Goal: Transaction & Acquisition: Purchase product/service

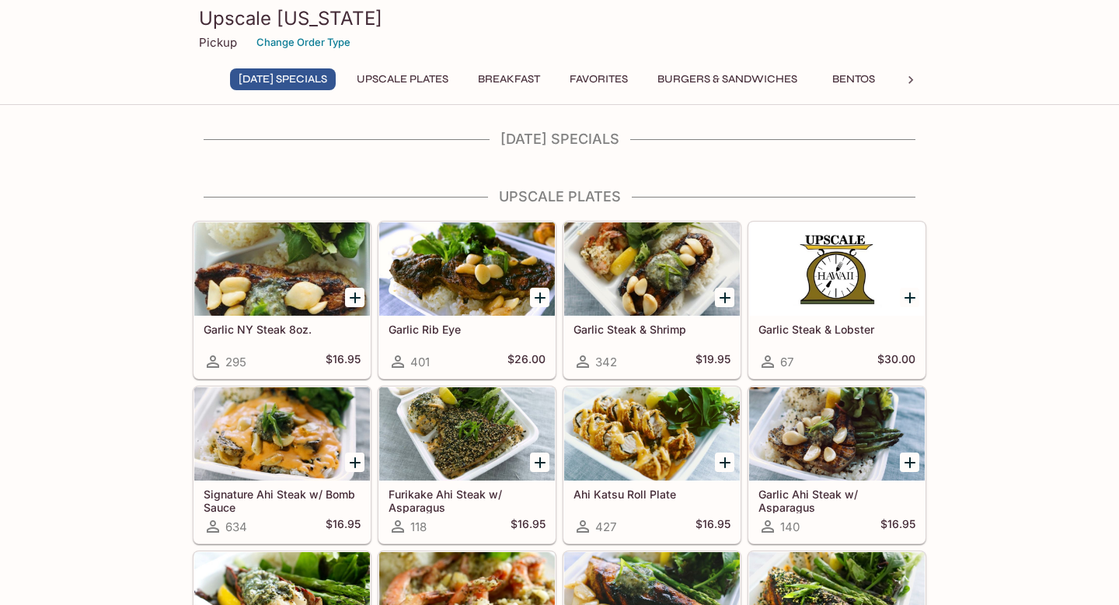
click at [322, 79] on button "[DATE] Specials" at bounding box center [283, 79] width 106 height 22
click at [577, 144] on h4 "[DATE] Specials" at bounding box center [560, 139] width 734 height 17
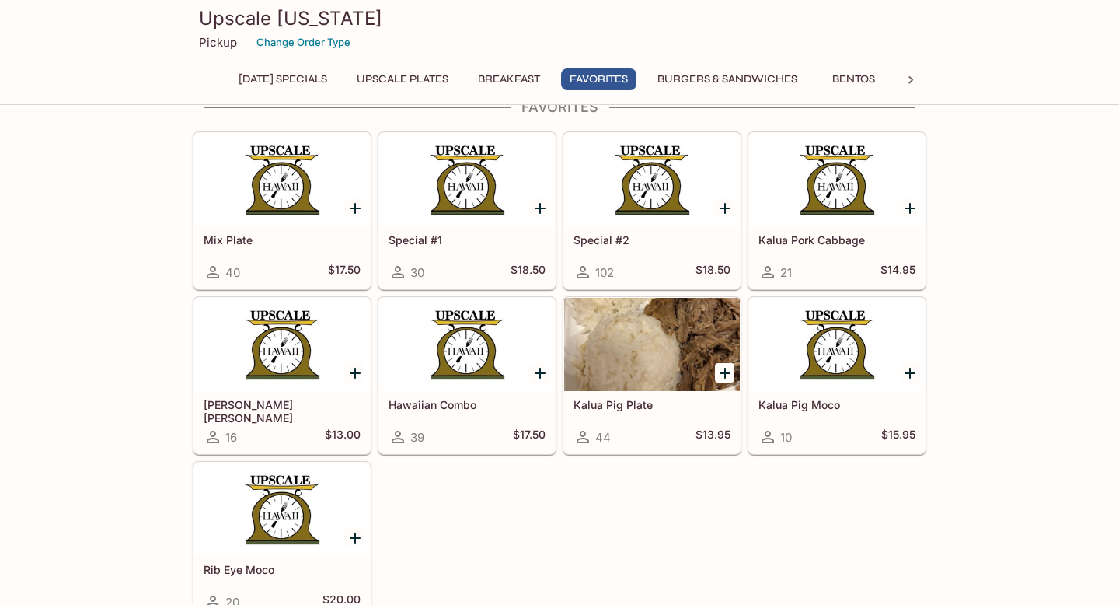
scroll to position [1692, 0]
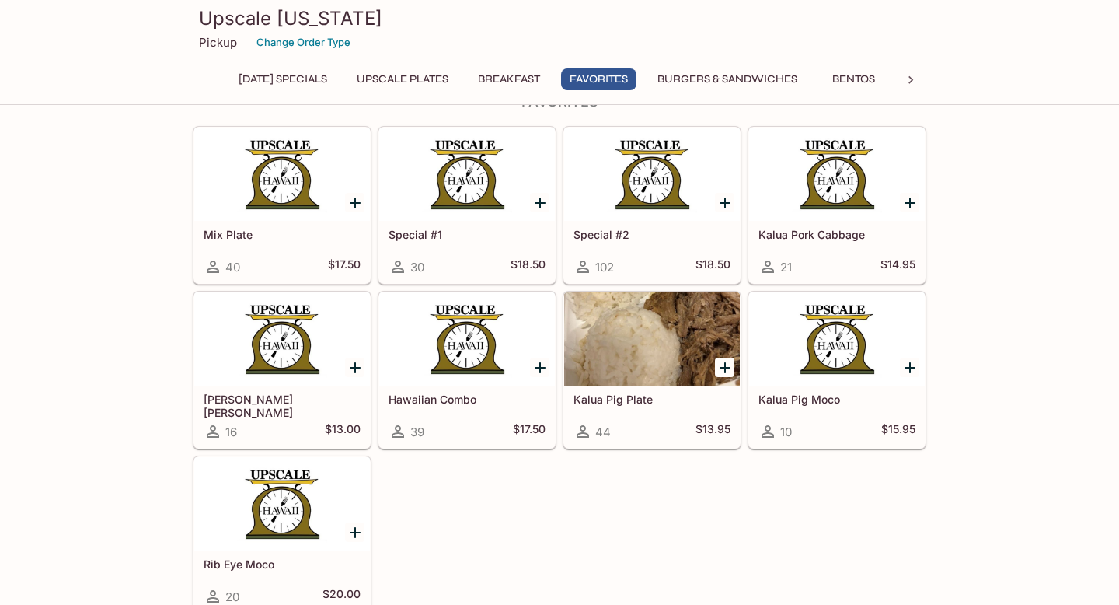
click at [618, 235] on h5 "Special #2" at bounding box center [651, 234] width 157 height 13
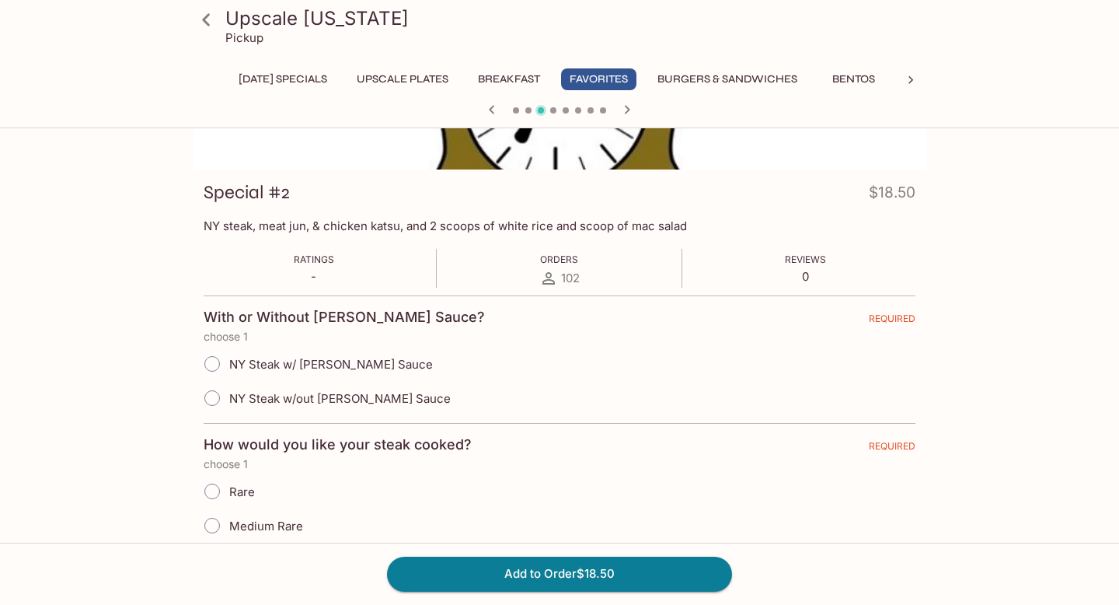
scroll to position [178, 0]
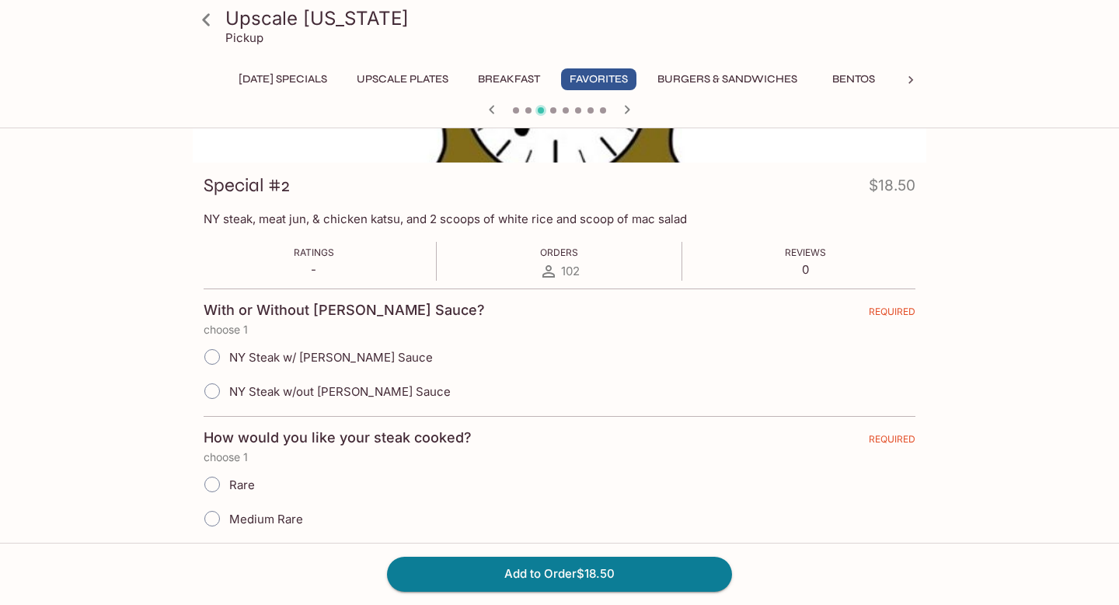
click at [211, 25] on icon at bounding box center [206, 19] width 27 height 27
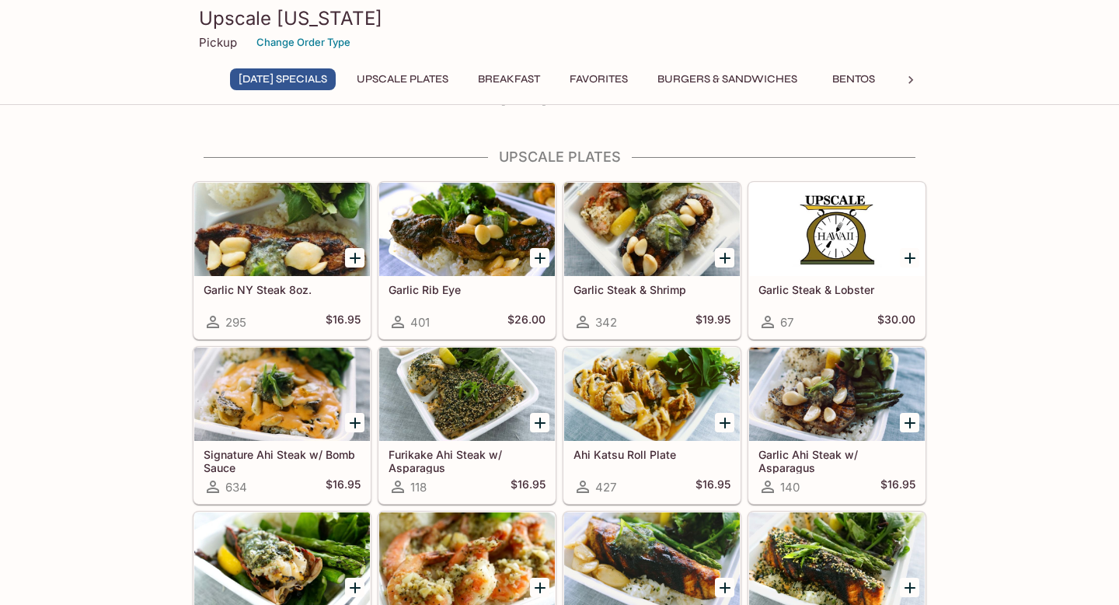
scroll to position [40, 0]
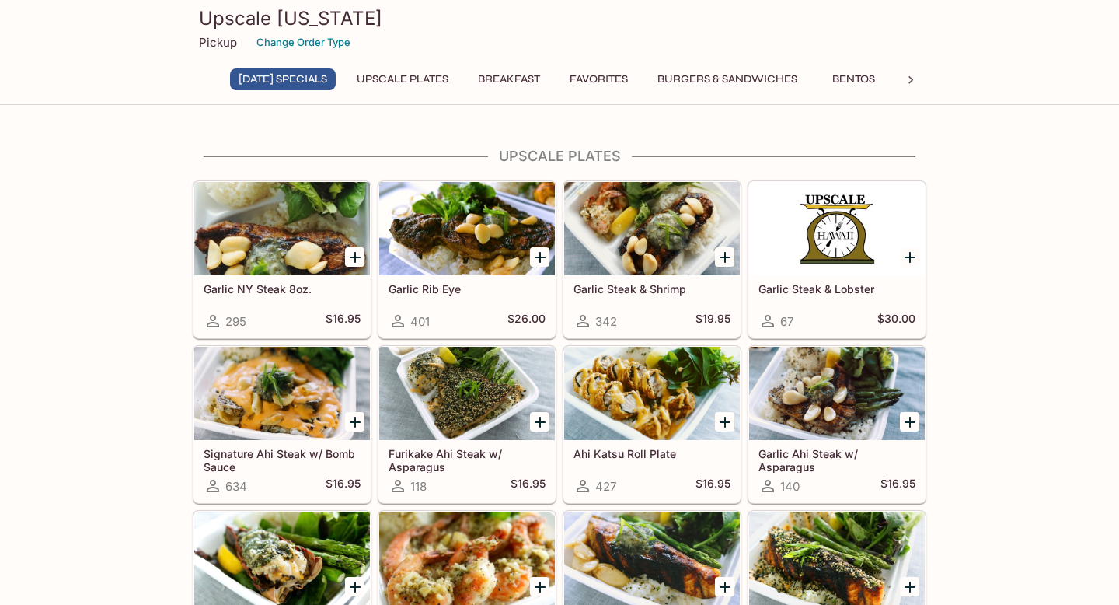
click at [615, 83] on button "Favorites" at bounding box center [598, 79] width 75 height 22
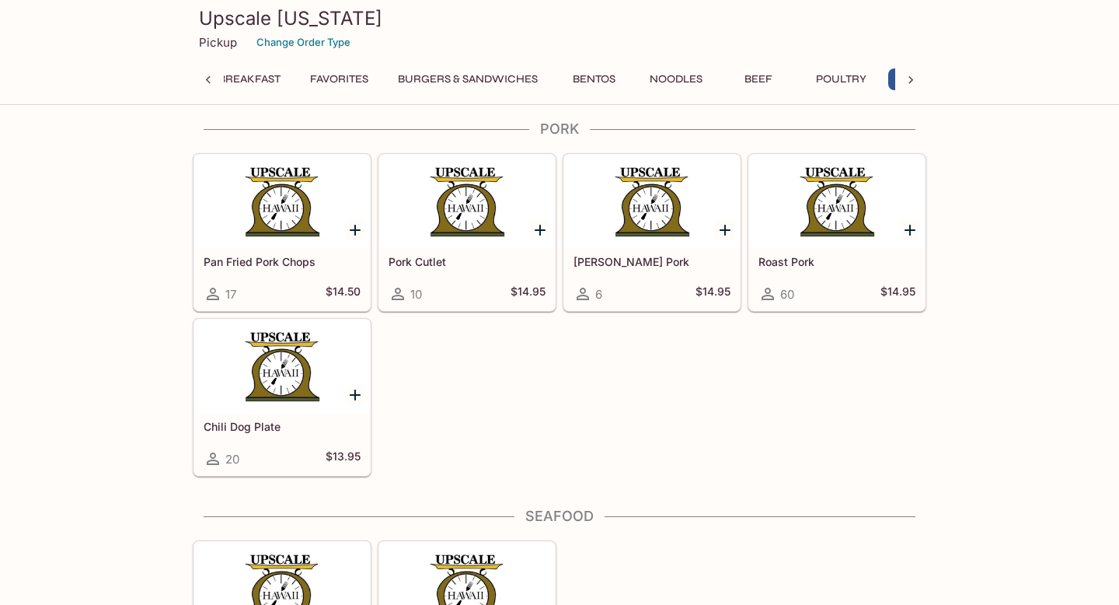
scroll to position [0, 0]
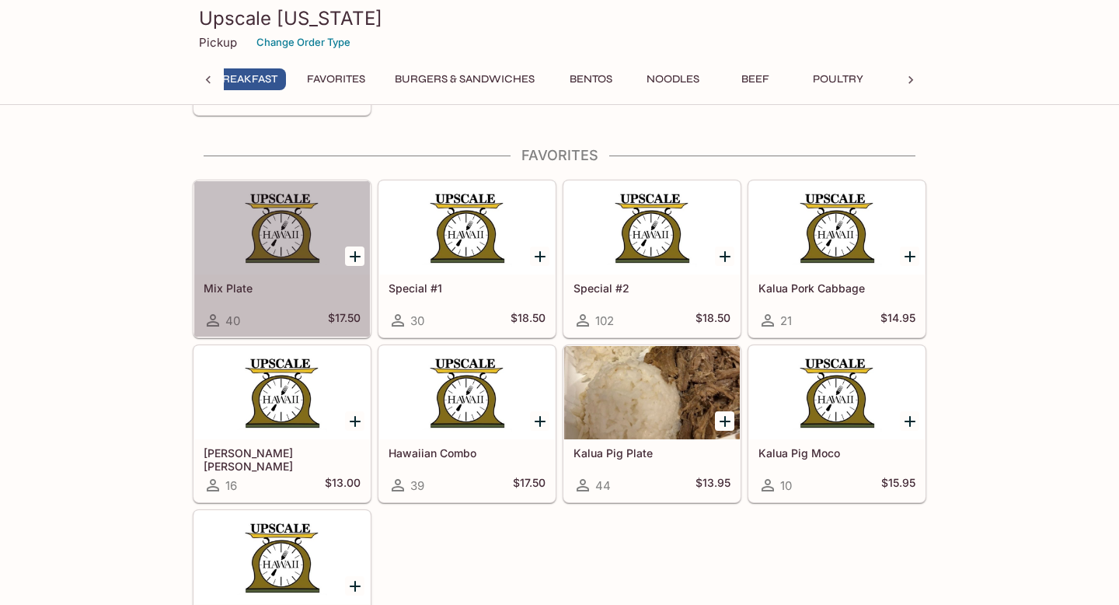
click at [239, 185] on div at bounding box center [282, 227] width 176 height 93
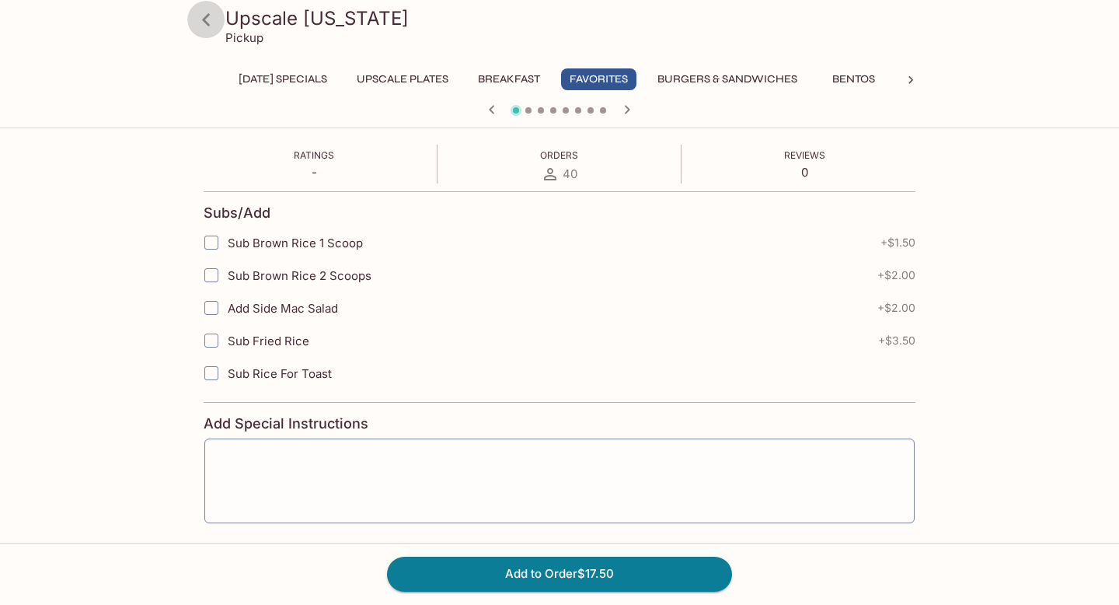
click at [207, 21] on icon at bounding box center [206, 19] width 27 height 27
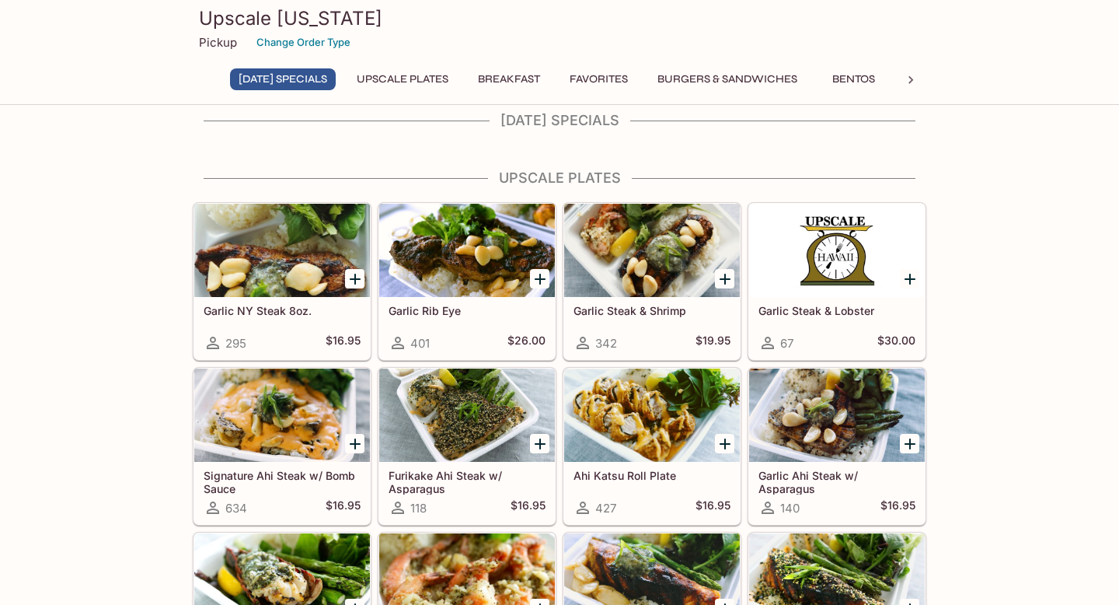
click at [913, 82] on icon at bounding box center [911, 80] width 16 height 16
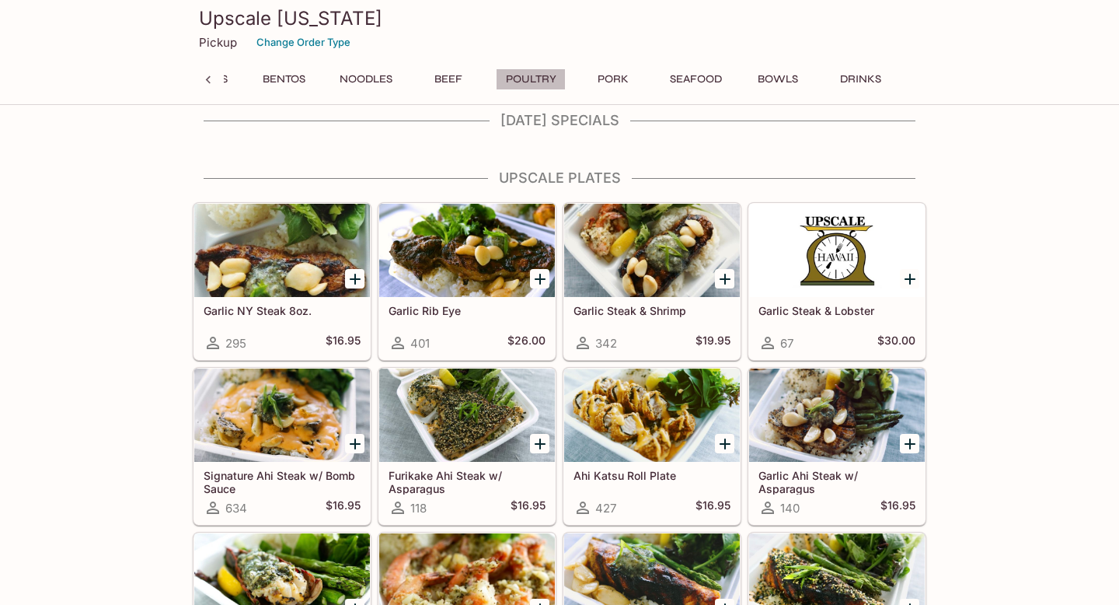
click at [539, 81] on button "Poultry" at bounding box center [531, 79] width 70 height 22
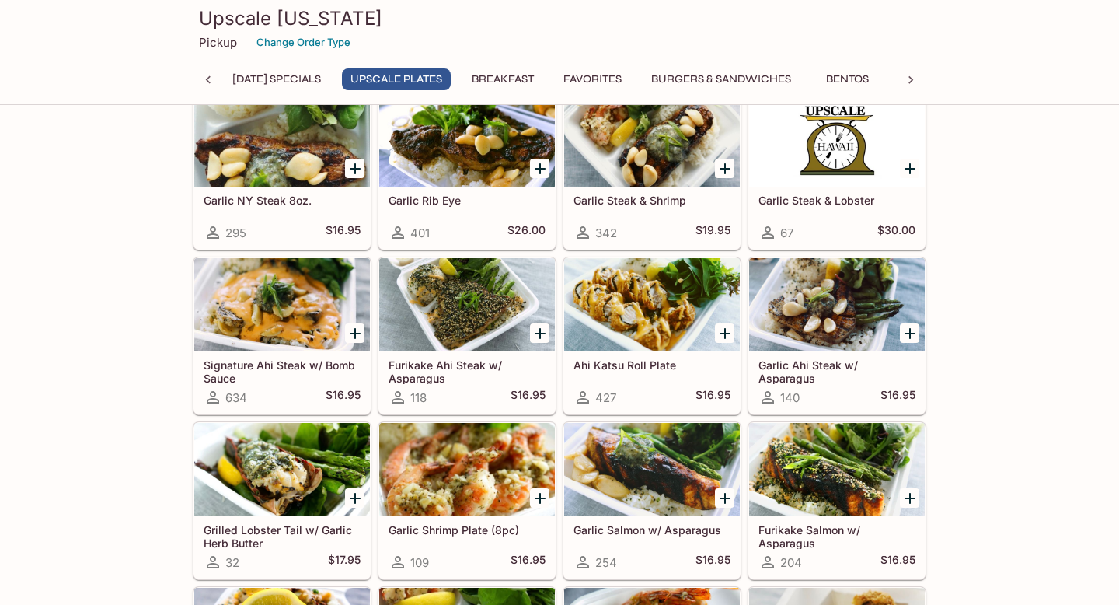
scroll to position [135, 0]
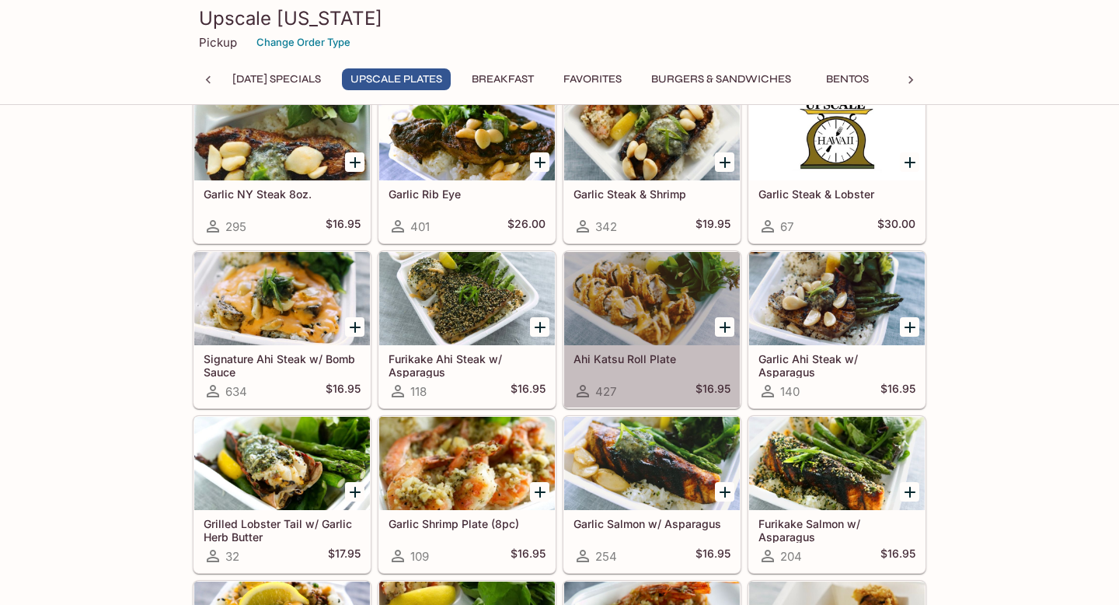
click at [613, 297] on div at bounding box center [652, 298] width 176 height 93
